Goal: Connect with others: Connect with other users

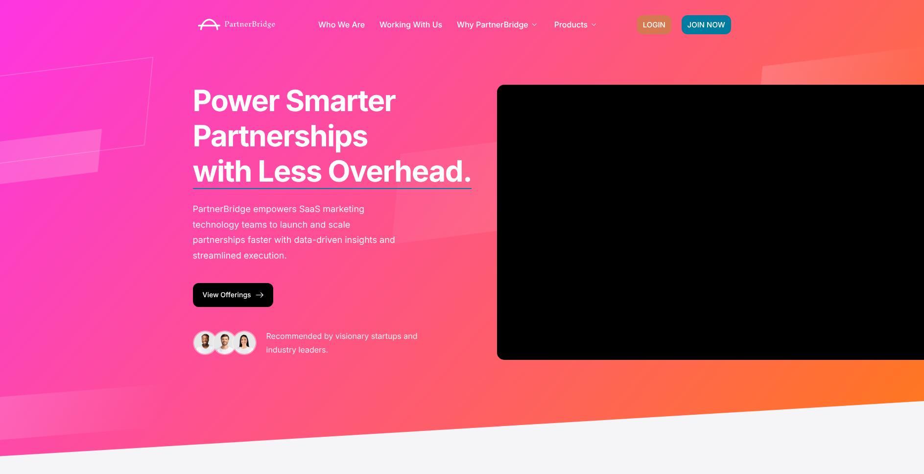
click at [650, 22] on span "LOGIN" at bounding box center [654, 24] width 23 height 7
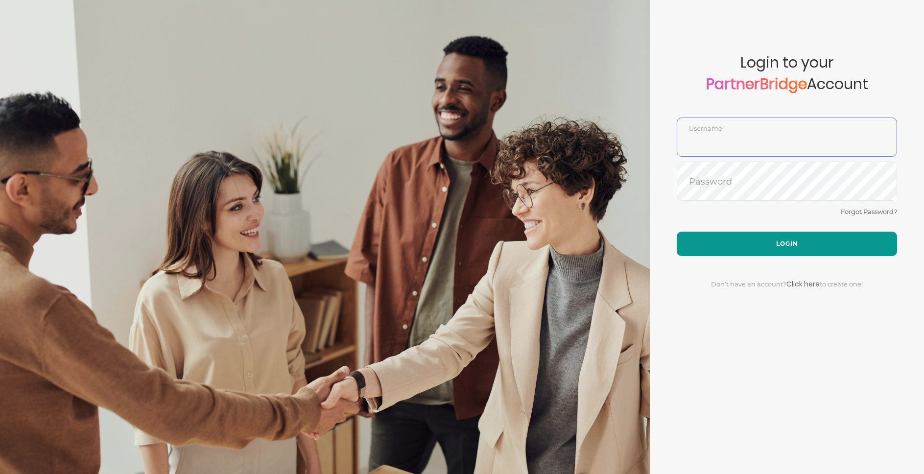
type input "DemoUser"
click at [784, 233] on button "Login" at bounding box center [787, 244] width 220 height 24
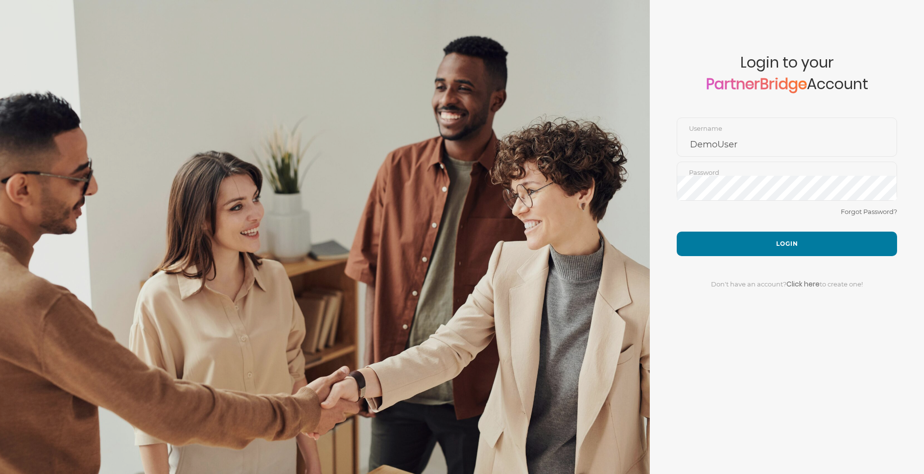
click at [775, 263] on div "Don't have an account? Click here to create one!" at bounding box center [787, 278] width 220 height 44
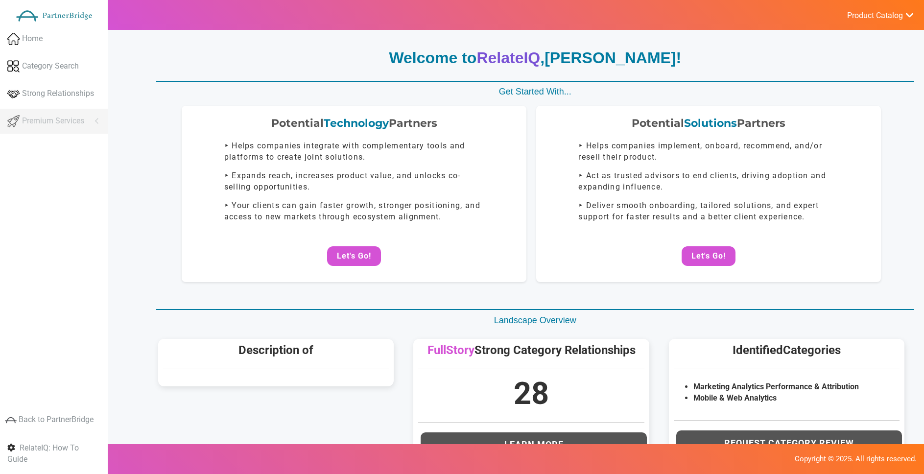
click at [703, 290] on div "Potential Technology Partners ‣ Helps companies integrate with complementary to…" at bounding box center [531, 205] width 766 height 199
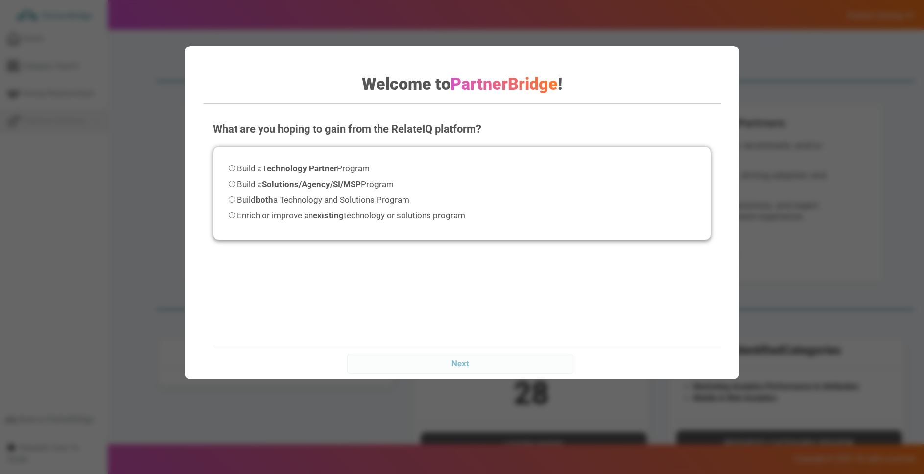
drag, startPoint x: 708, startPoint y: 246, endPoint x: 708, endPoint y: 240, distance: 5.9
click at [708, 240] on div "What are you hoping to gain from the RelateIQ platform? Please select an option…" at bounding box center [462, 210] width 518 height 196
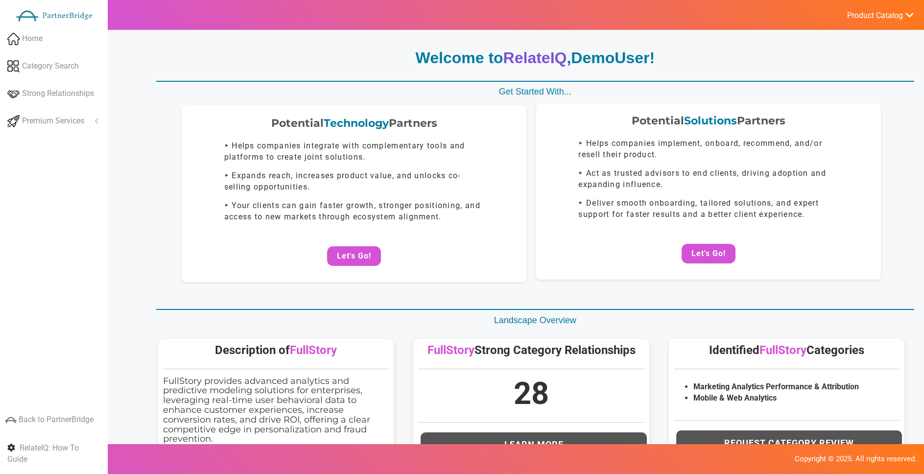
click at [700, 276] on div "Potential Solutions Partners ‣ Helps companies implement, onboard, recommend, a…" at bounding box center [708, 191] width 345 height 176
drag, startPoint x: 712, startPoint y: 258, endPoint x: 621, endPoint y: 192, distance: 112.6
click at [713, 257] on button "Let's Go!" at bounding box center [709, 256] width 54 height 20
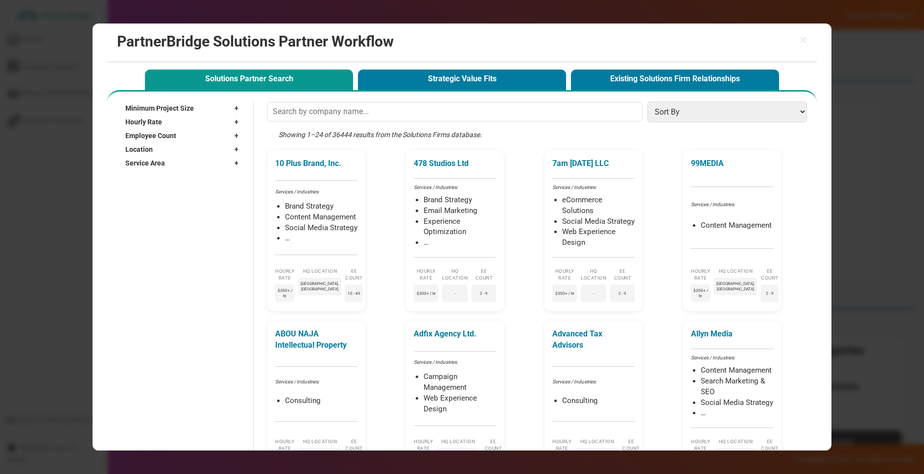
click at [349, 116] on input "text" at bounding box center [454, 112] width 375 height 20
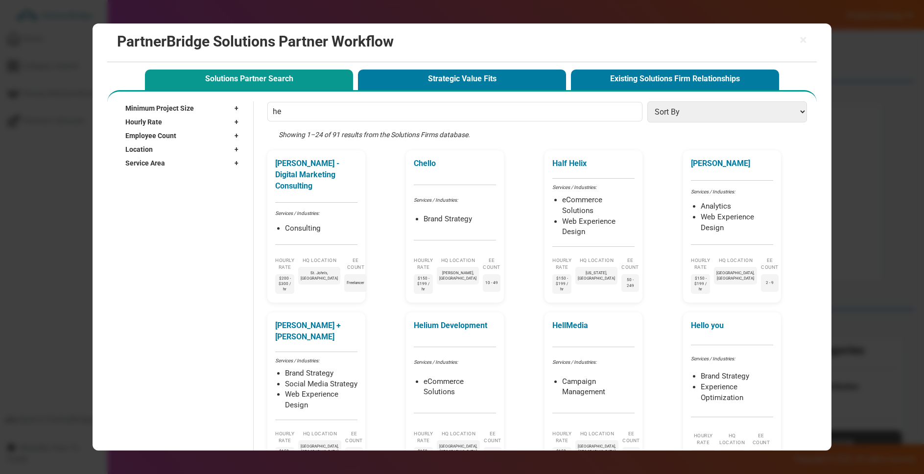
type input "h"
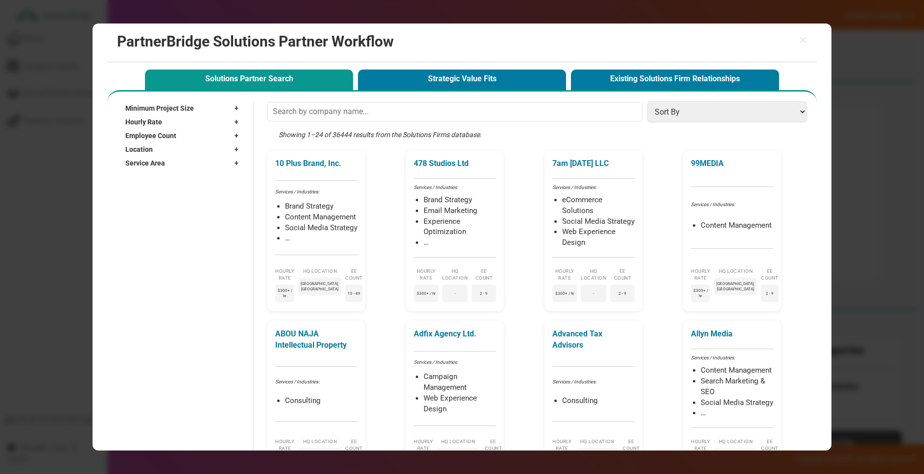
click at [803, 37] on span "×" at bounding box center [803, 40] width 7 height 14
